Goal: Task Accomplishment & Management: Manage account settings

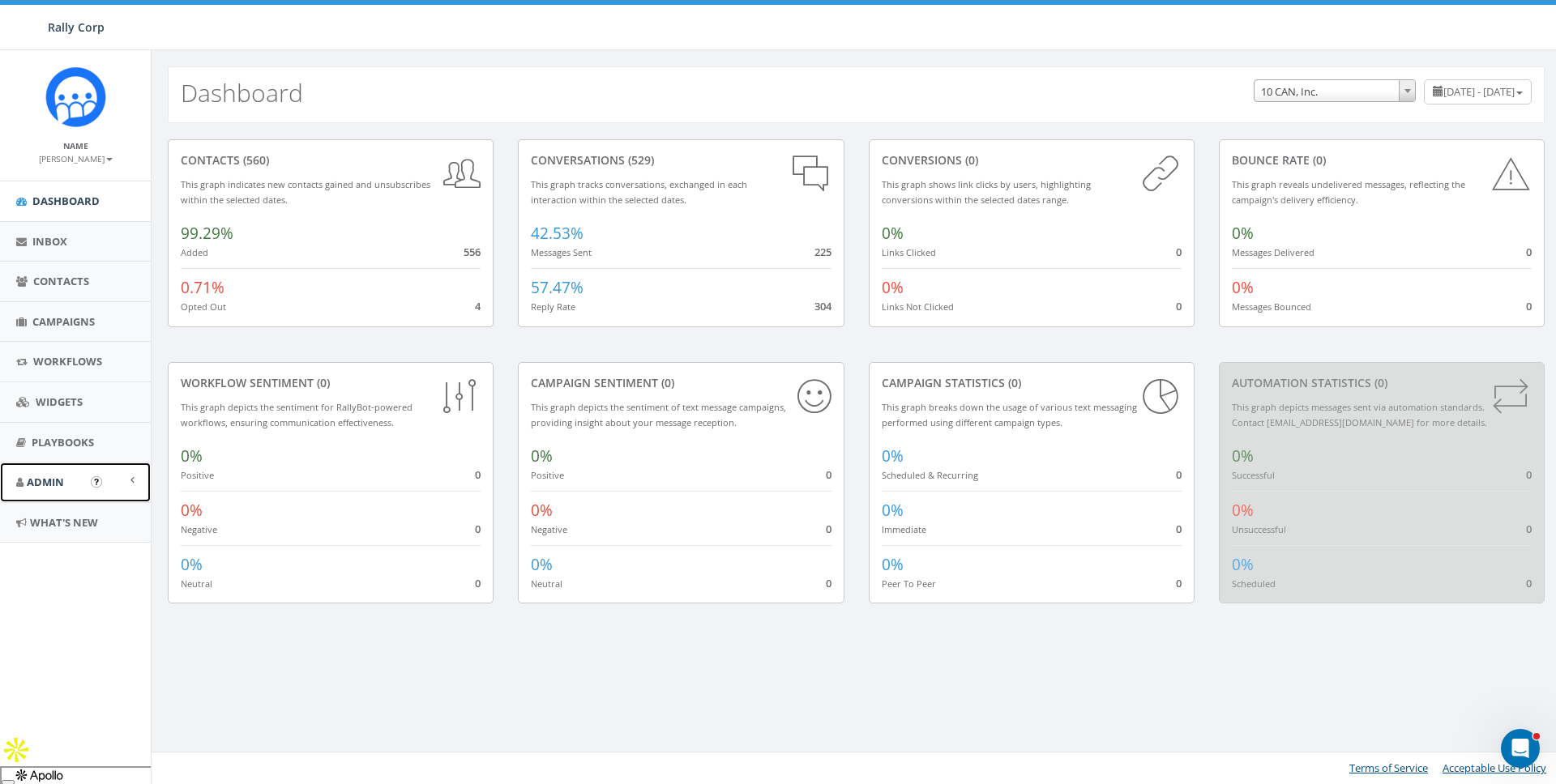
click at [35, 484] on span "Admin" at bounding box center [45, 481] width 37 height 14
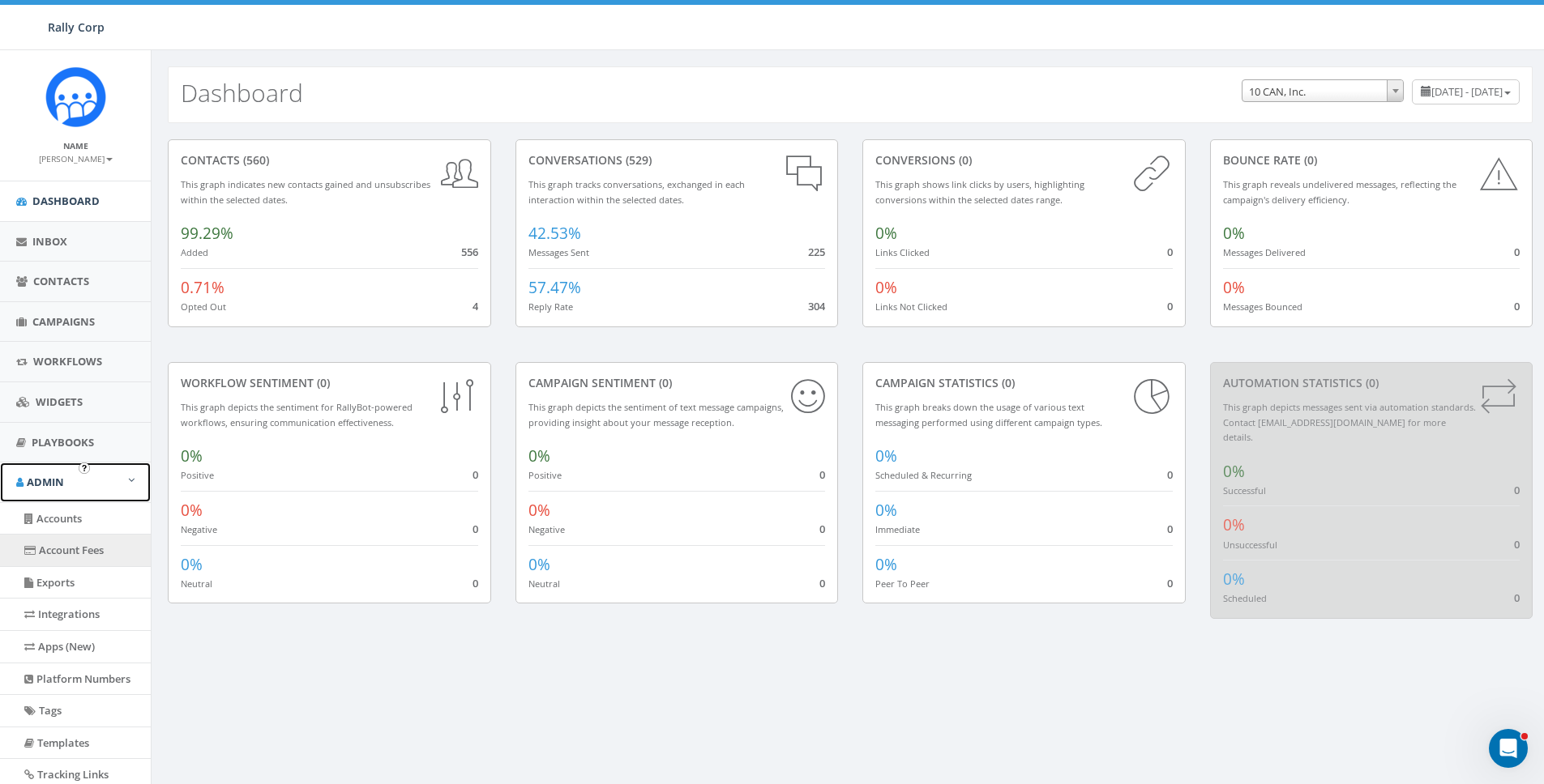
scroll to position [190, 0]
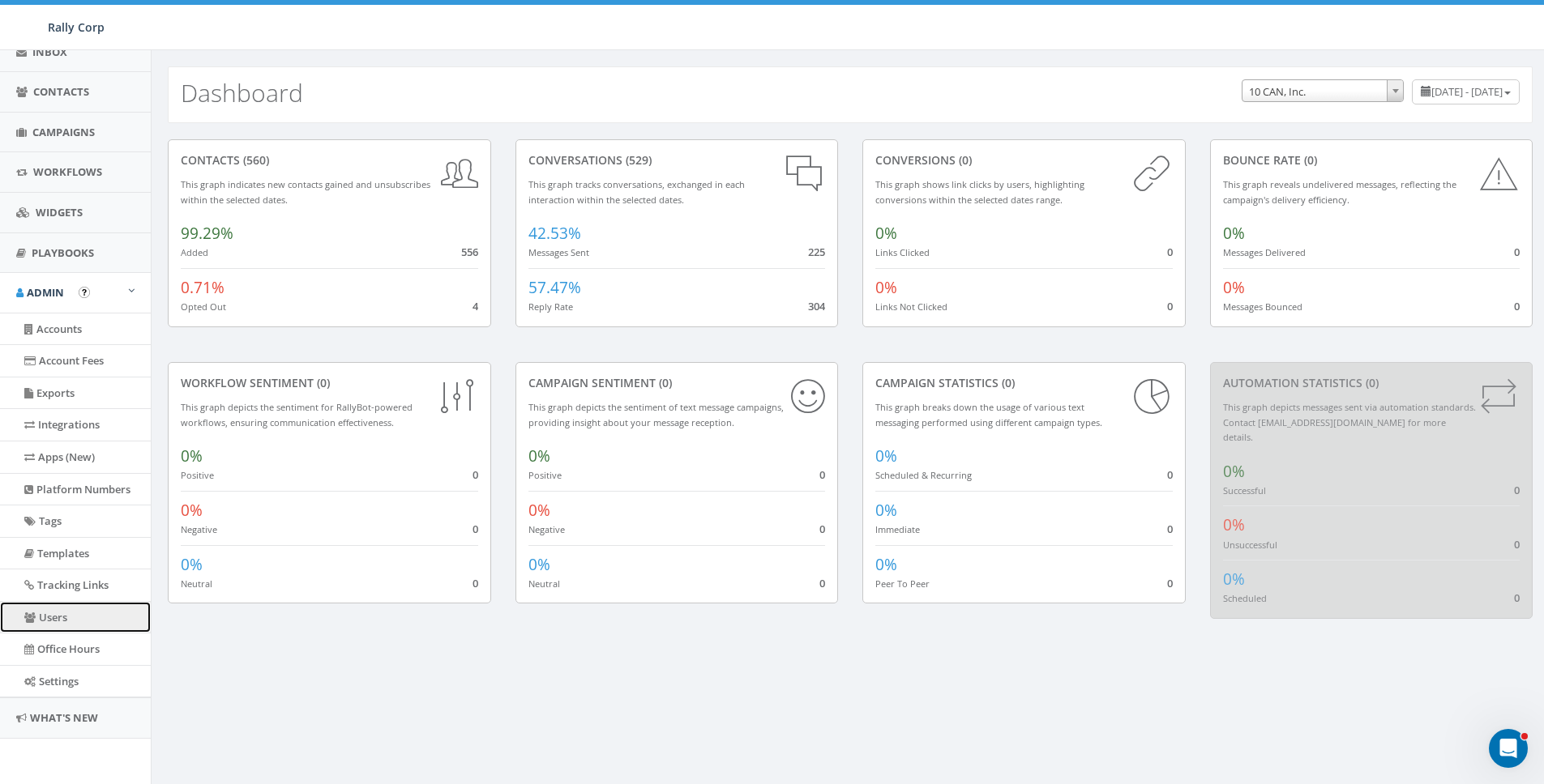
click at [58, 614] on link "Users" at bounding box center [75, 617] width 151 height 32
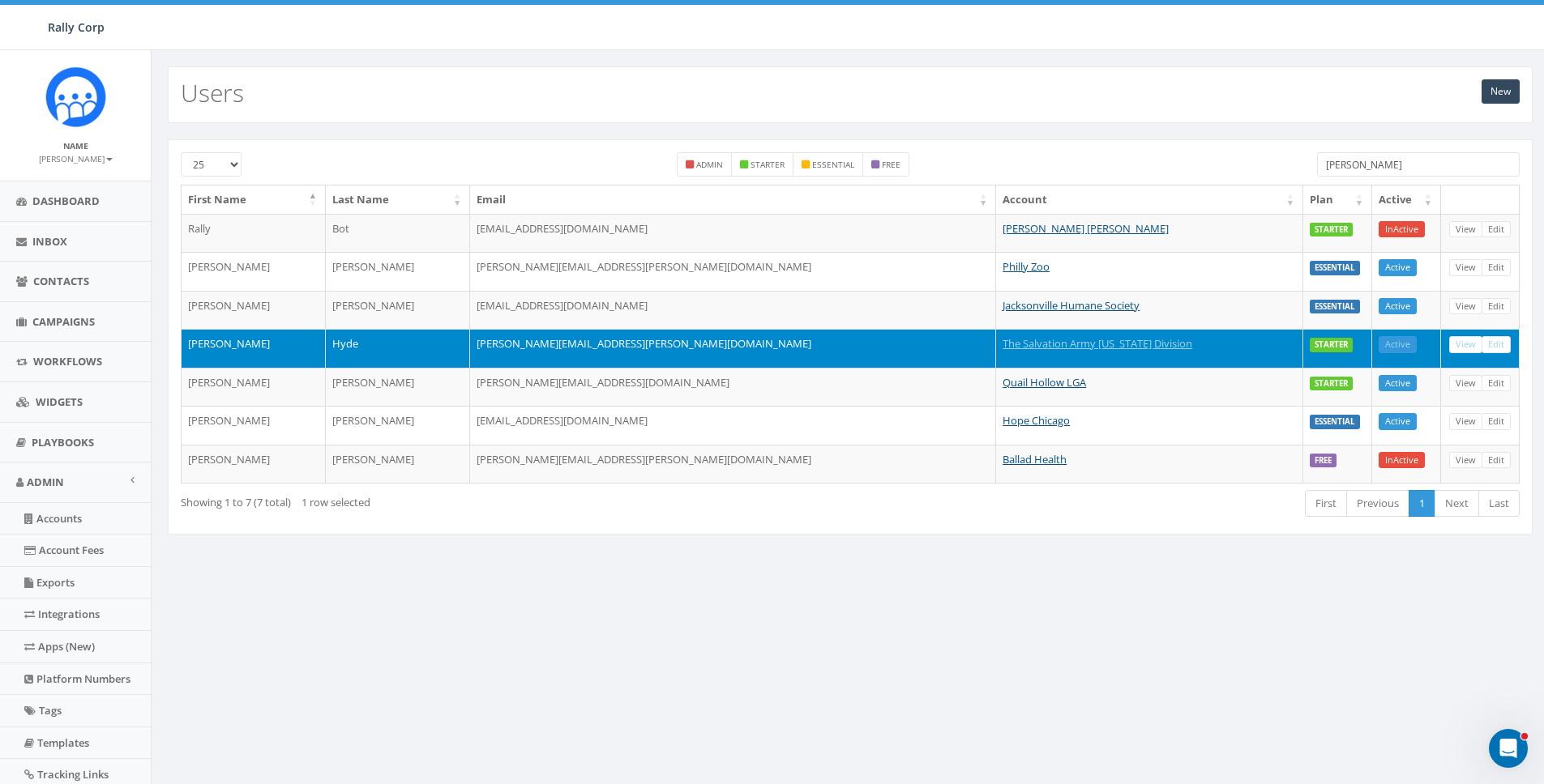
click at [1392, 165] on input "samantha" at bounding box center [1417, 164] width 202 height 24
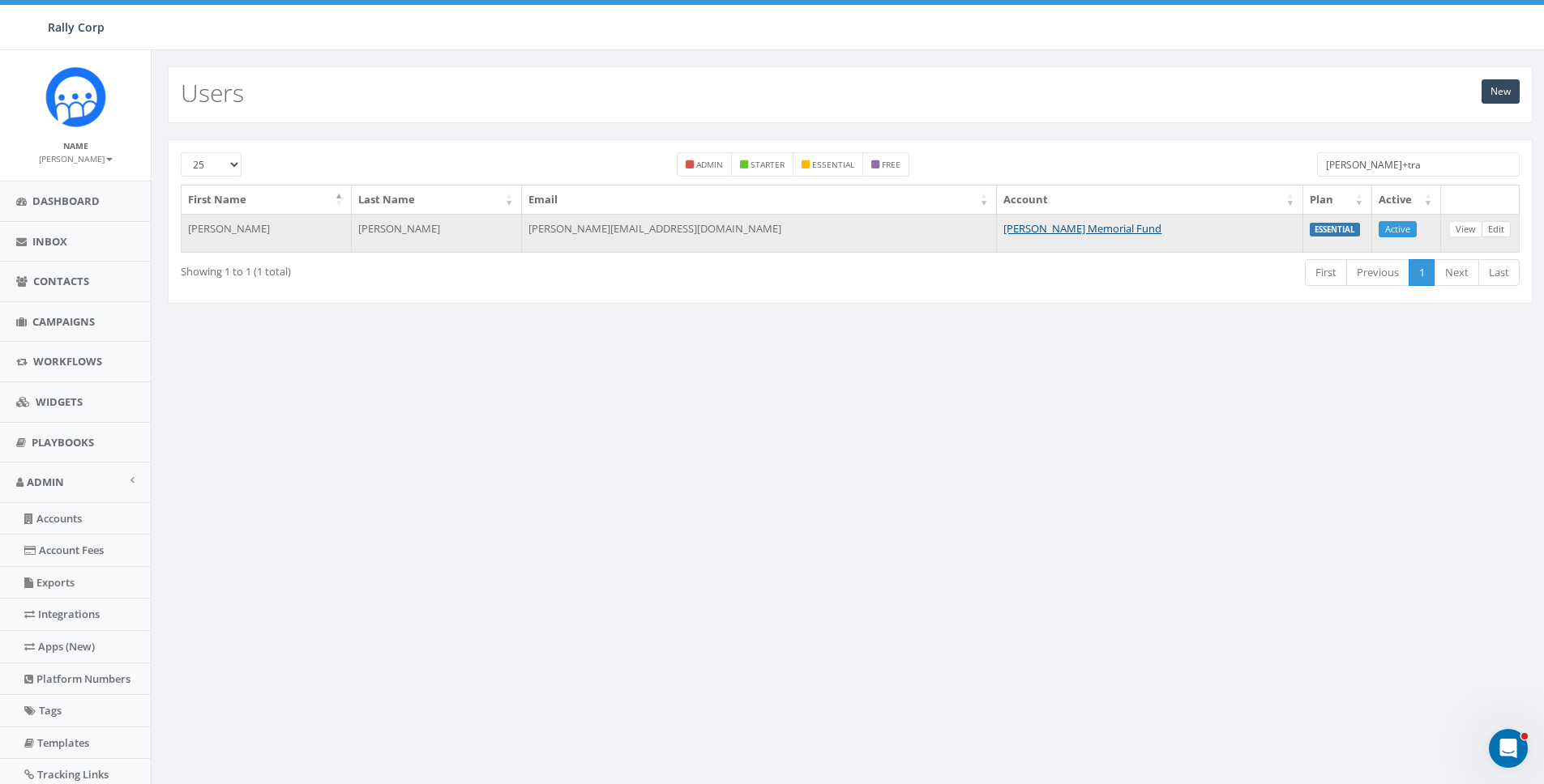
type input "james+tra"
click at [1492, 227] on link "Edit" at bounding box center [1496, 230] width 29 height 17
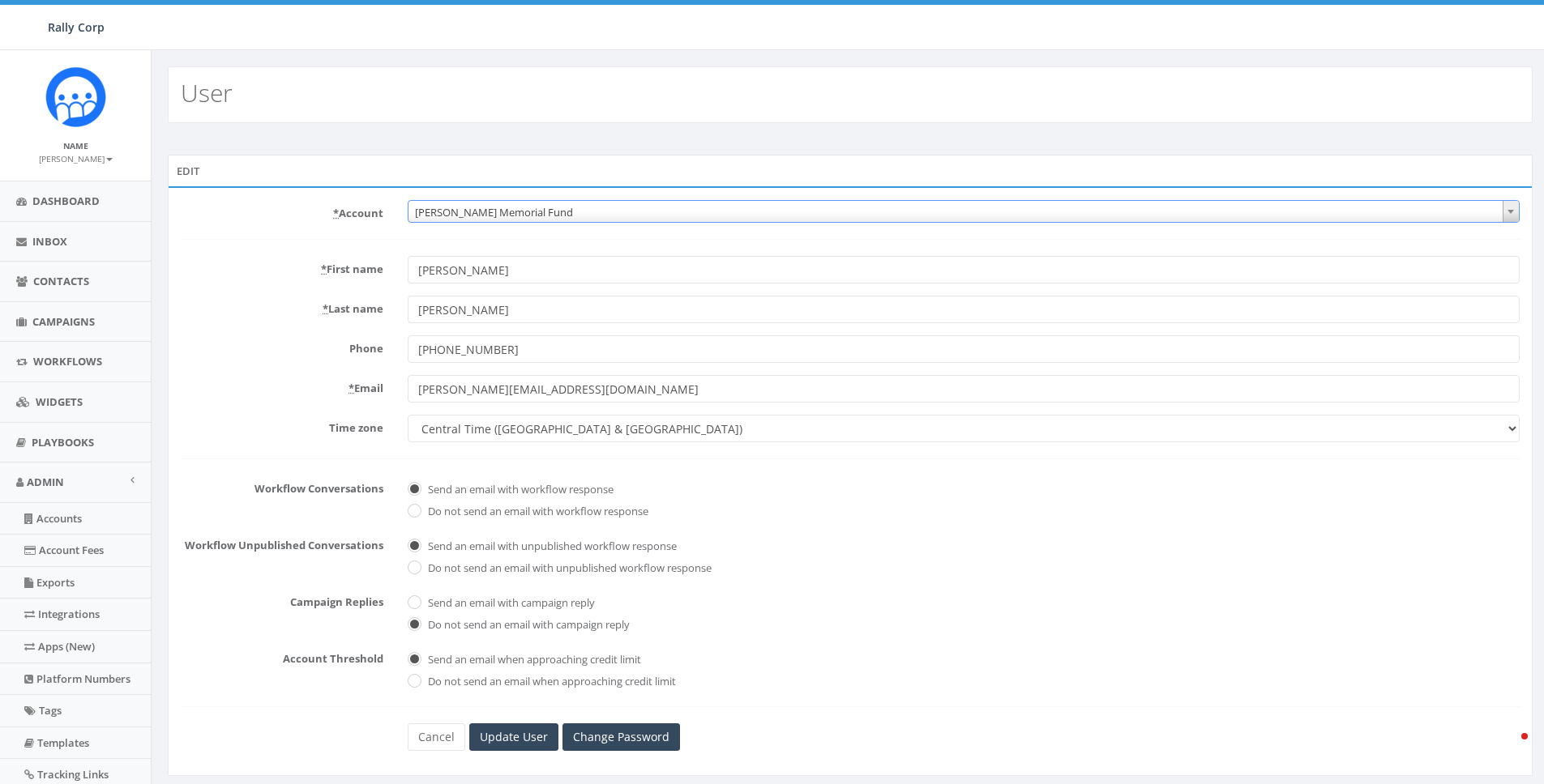
click at [760, 209] on span "Hunter Watson Memorial Fund" at bounding box center [964, 213] width 1111 height 23
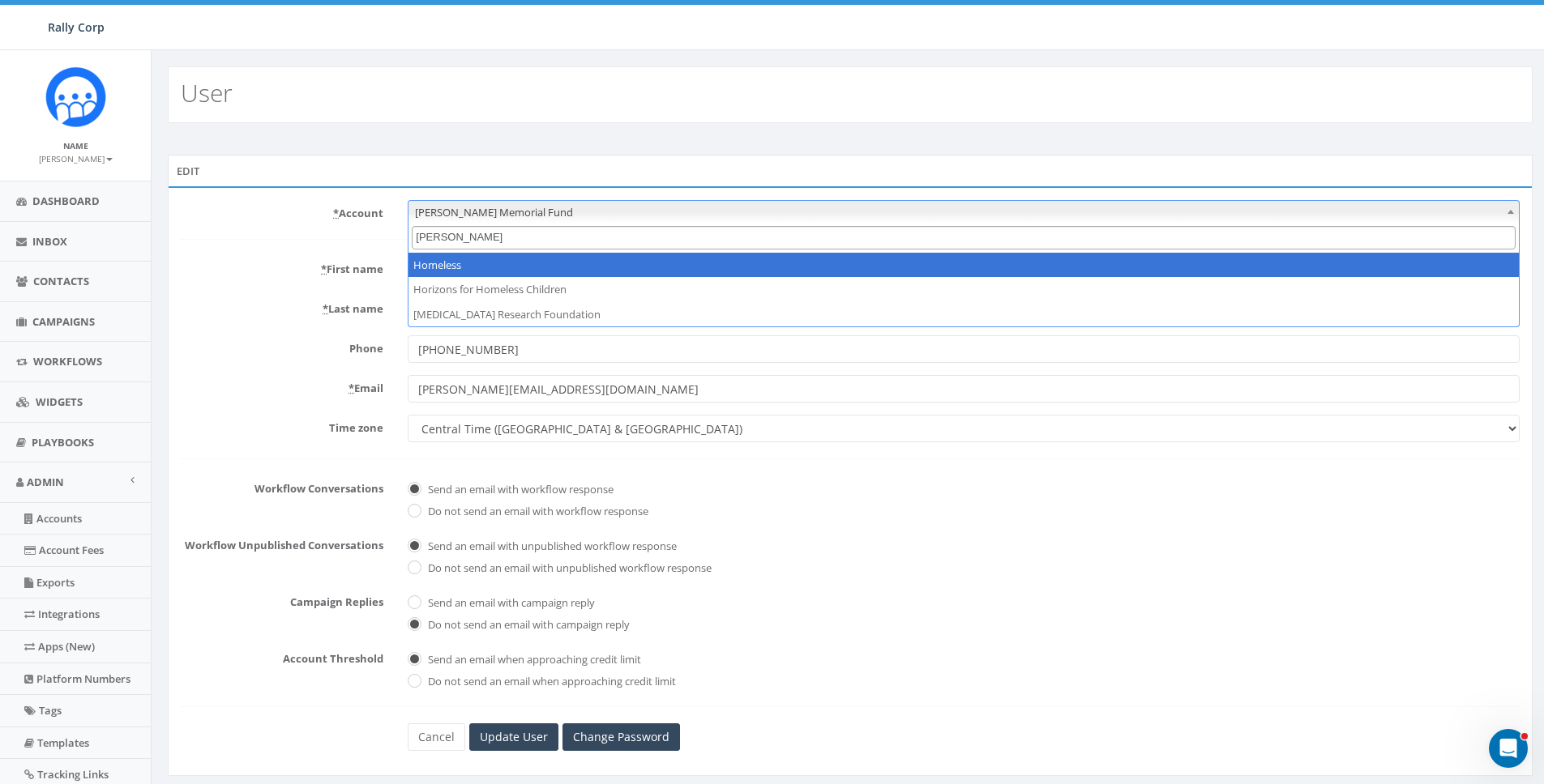
type input "mela"
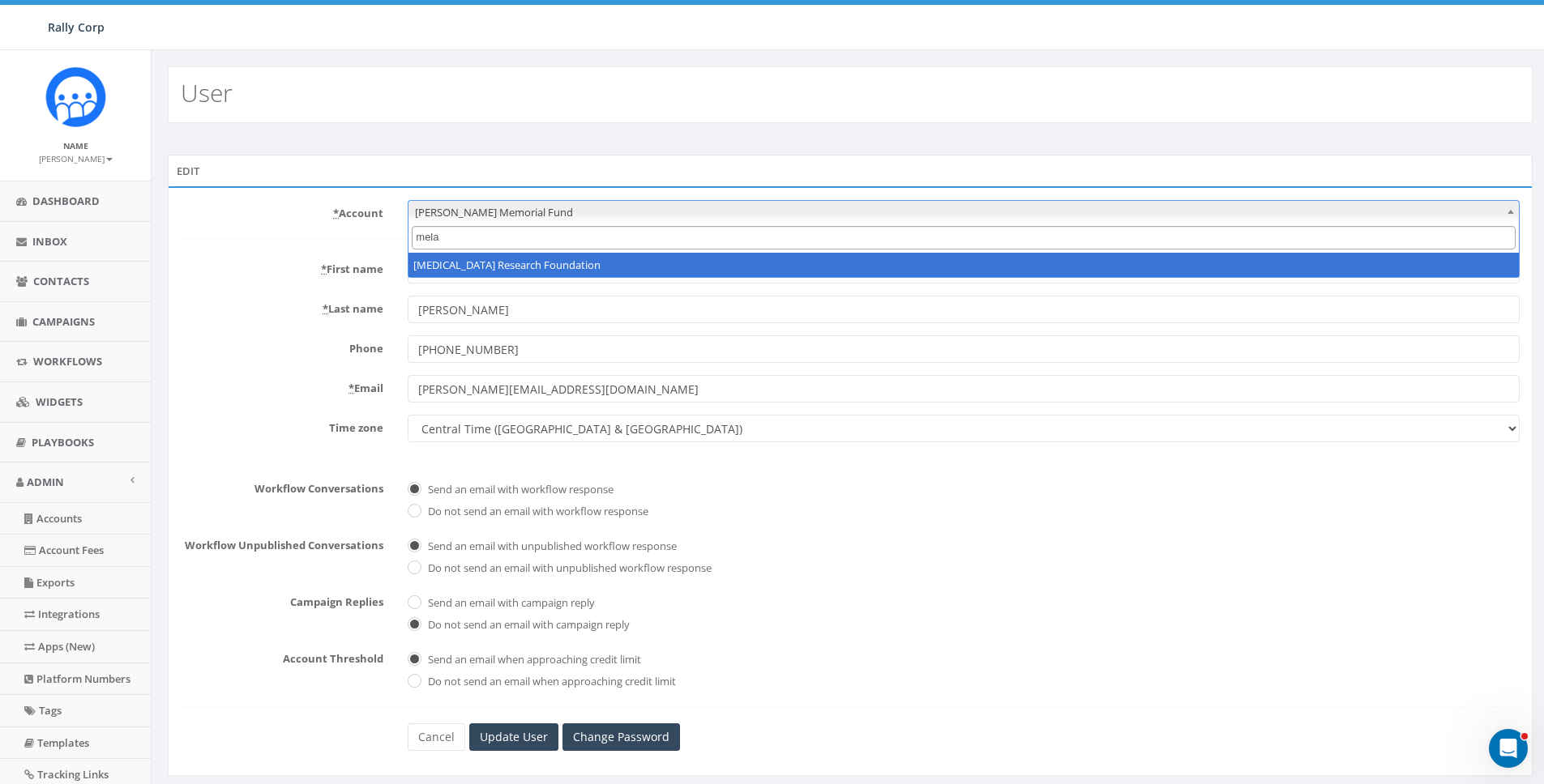
select select "1381"
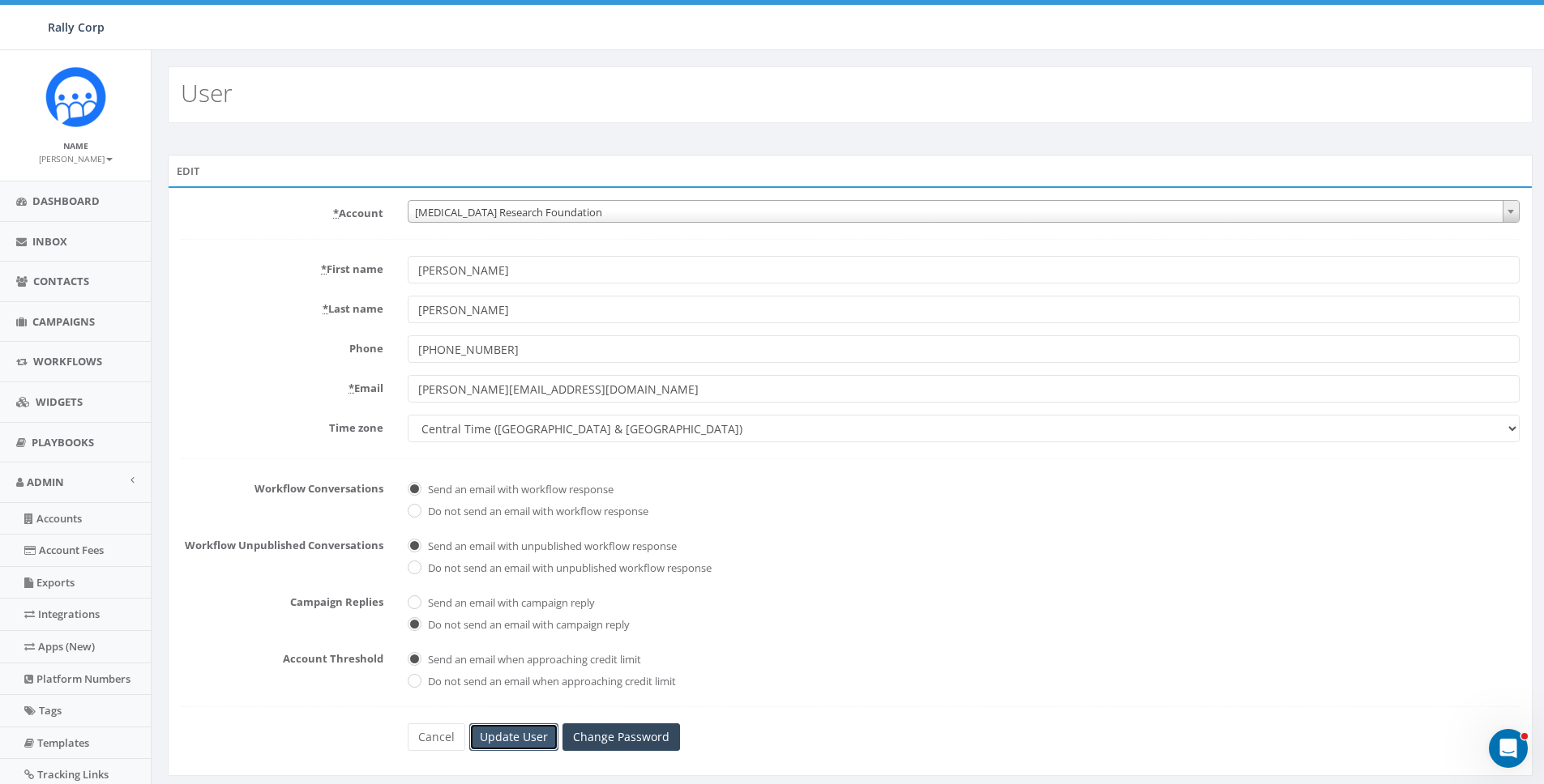
click at [529, 733] on input "Update User" at bounding box center [513, 737] width 89 height 28
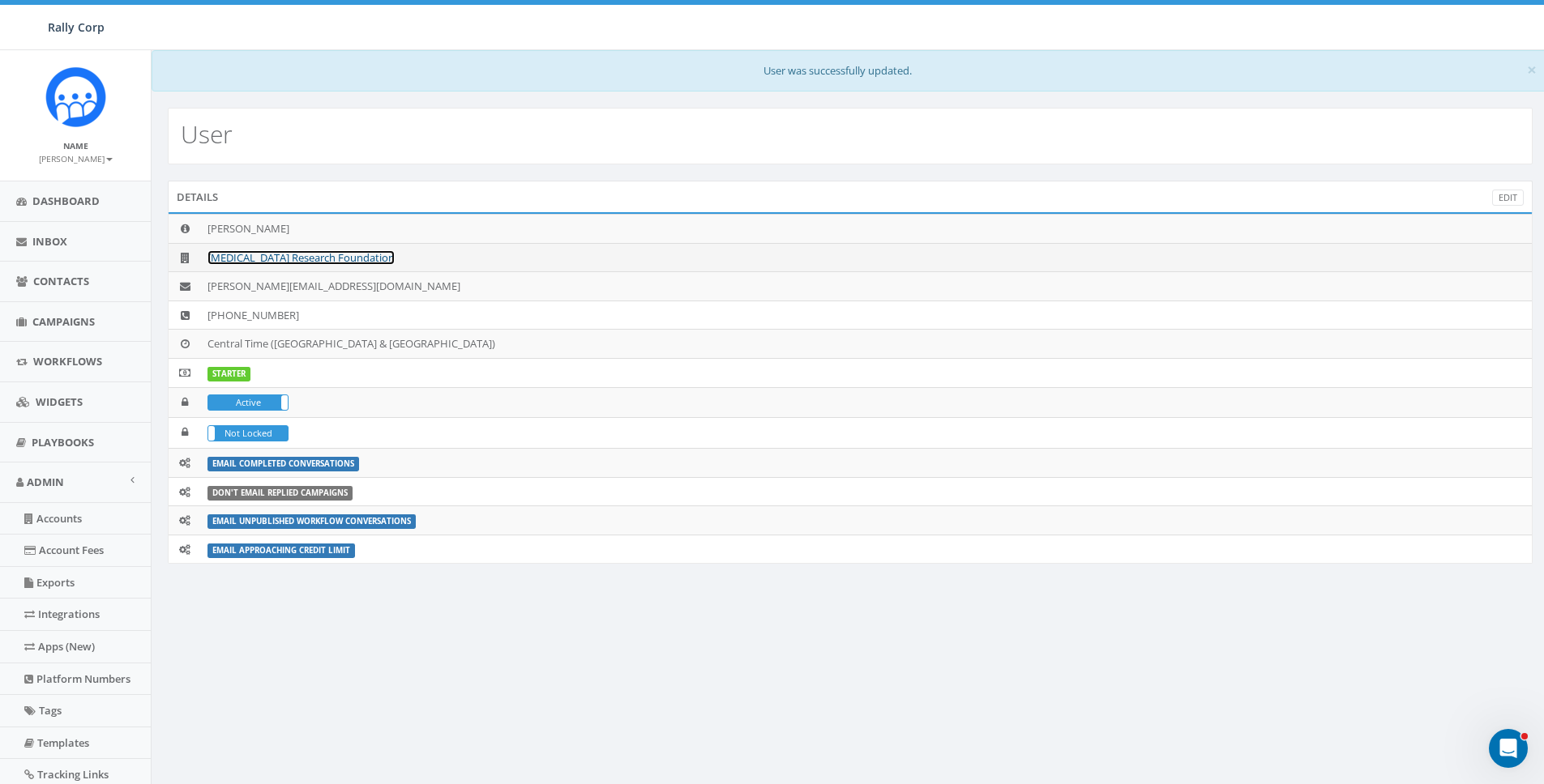
click at [289, 252] on link "[MEDICAL_DATA] Research Foundation" at bounding box center [300, 257] width 187 height 14
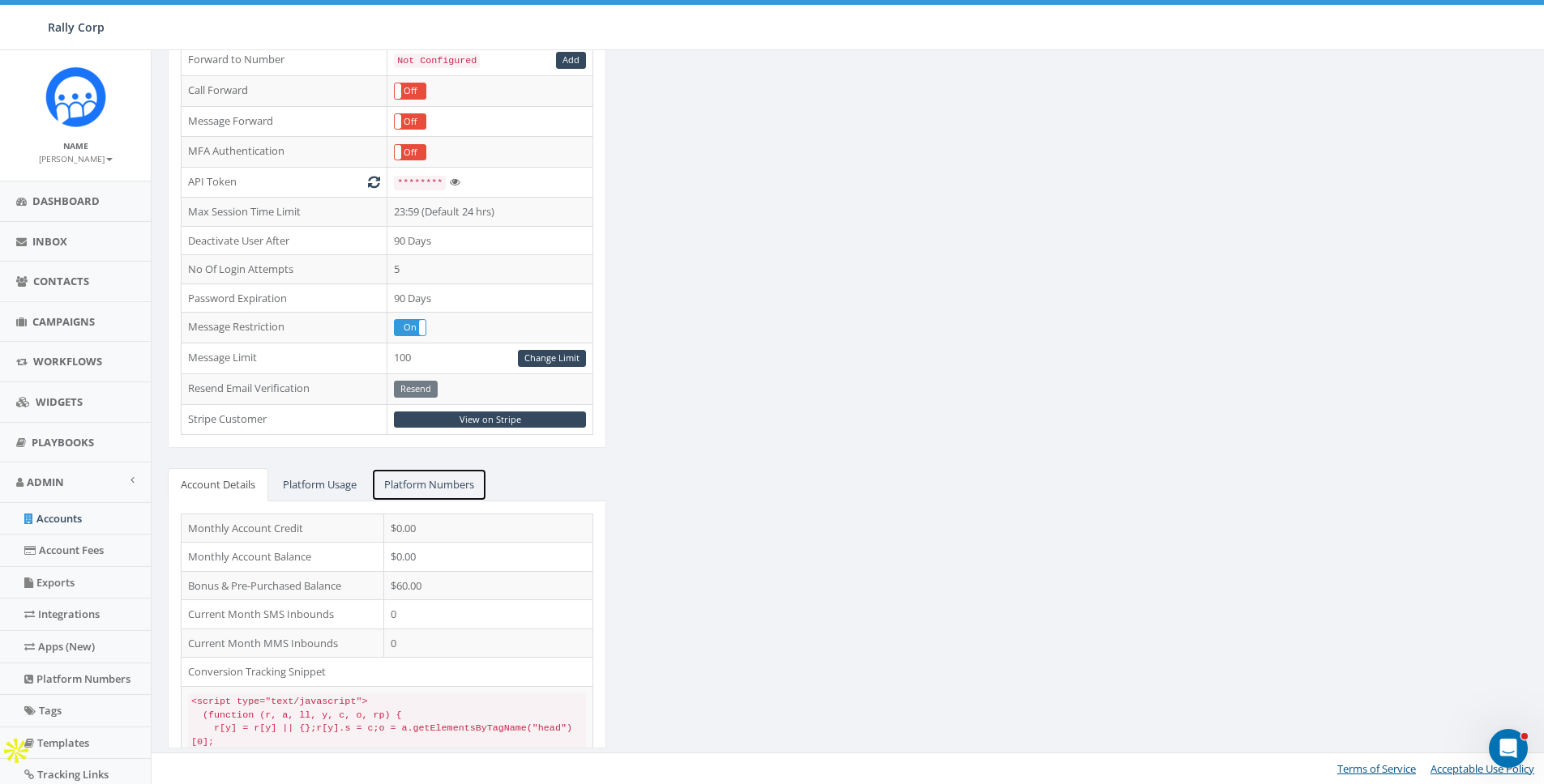
click at [417, 485] on link "Platform Numbers" at bounding box center [429, 485] width 116 height 34
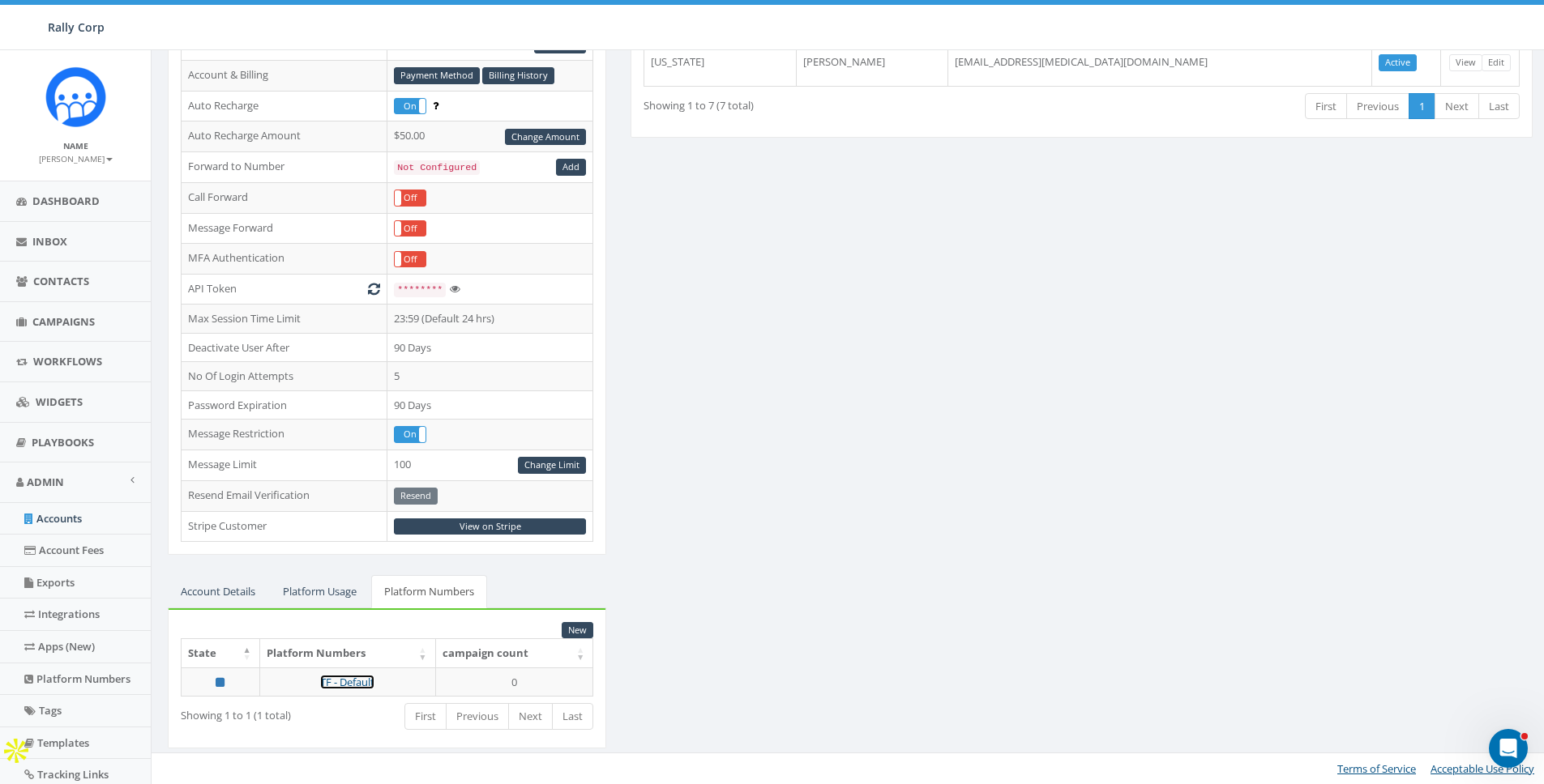
click at [351, 677] on link "TF - Default" at bounding box center [347, 681] width 55 height 14
